Goal: Use online tool/utility: Utilize a website feature to perform a specific function

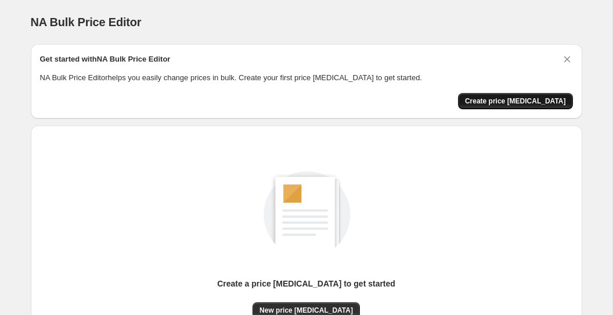
click at [489, 105] on button "Create price [MEDICAL_DATA]" at bounding box center [515, 101] width 115 height 16
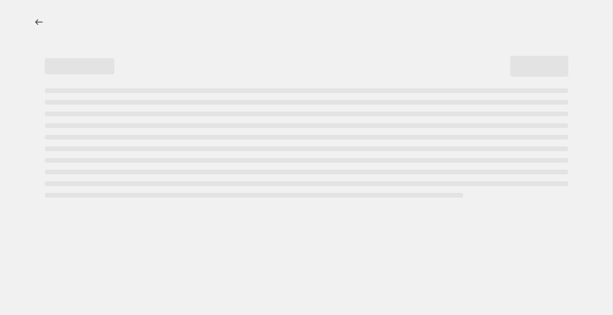
select select "percentage"
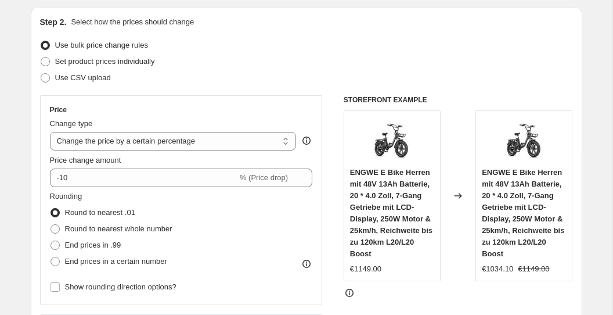
scroll to position [133, 0]
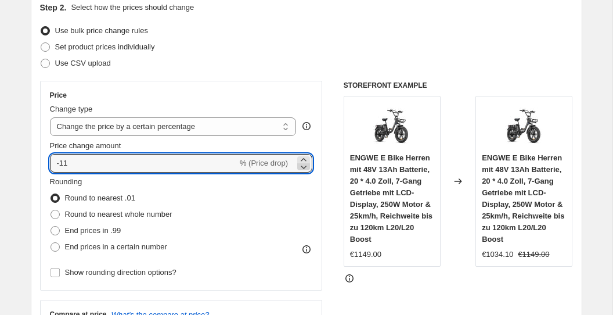
click at [301, 168] on icon at bounding box center [304, 167] width 12 height 12
click at [225, 160] on input "-13" at bounding box center [143, 163] width 187 height 19
type input "-1"
type input "-29"
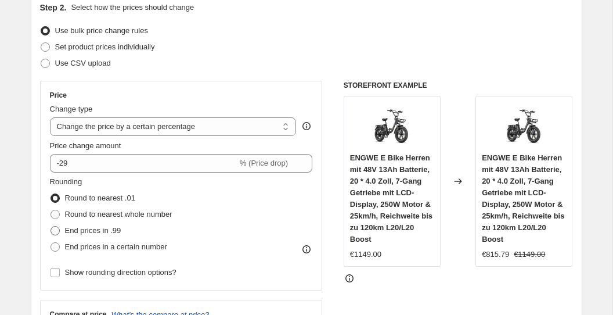
click at [116, 230] on span "End prices in .99" at bounding box center [93, 230] width 56 height 9
click at [51, 226] on input "End prices in .99" at bounding box center [50, 226] width 1 height 1
radio input "true"
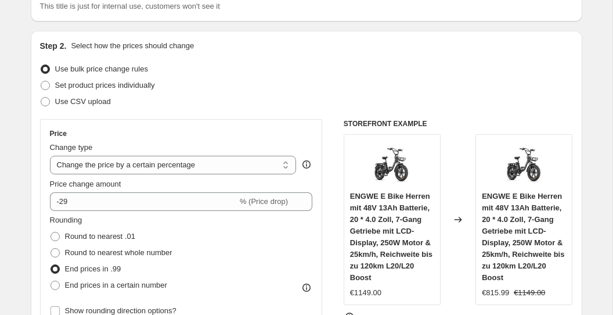
scroll to position [138, 0]
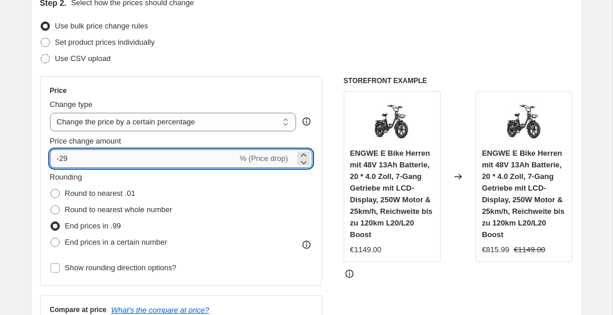
click at [203, 156] on input "-29" at bounding box center [143, 158] width 187 height 19
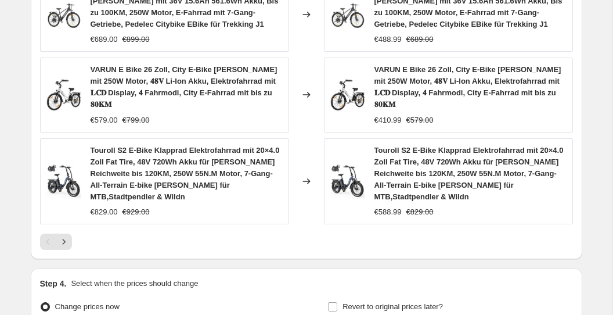
scroll to position [980, 0]
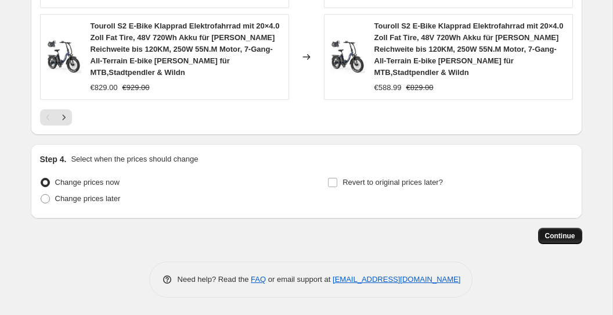
click at [560, 235] on span "Continue" at bounding box center [560, 235] width 30 height 9
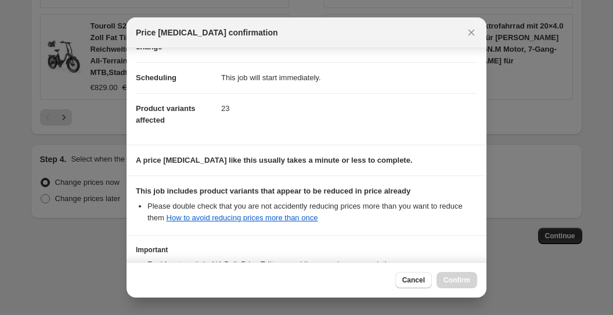
scroll to position [174, 0]
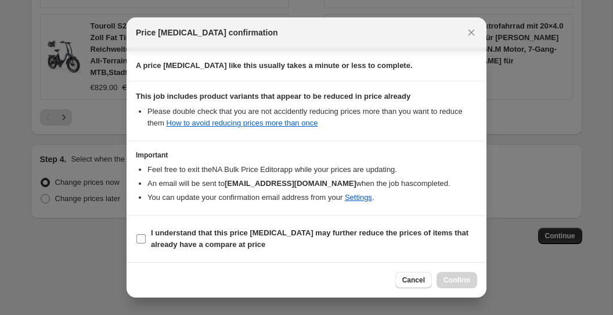
click at [344, 243] on span "I understand that this price [MEDICAL_DATA] may further reduce the prices of it…" at bounding box center [314, 238] width 326 height 23
click at [146, 243] on input "I understand that this price [MEDICAL_DATA] may further reduce the prices of it…" at bounding box center [140, 238] width 9 height 9
checkbox input "true"
click at [450, 277] on span "Confirm" at bounding box center [456, 279] width 27 height 9
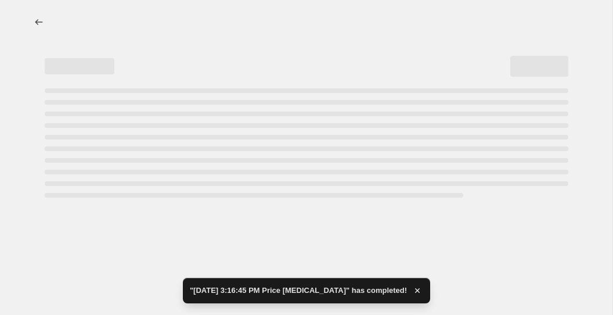
select select "percentage"
